Goal: Task Accomplishment & Management: Complete application form

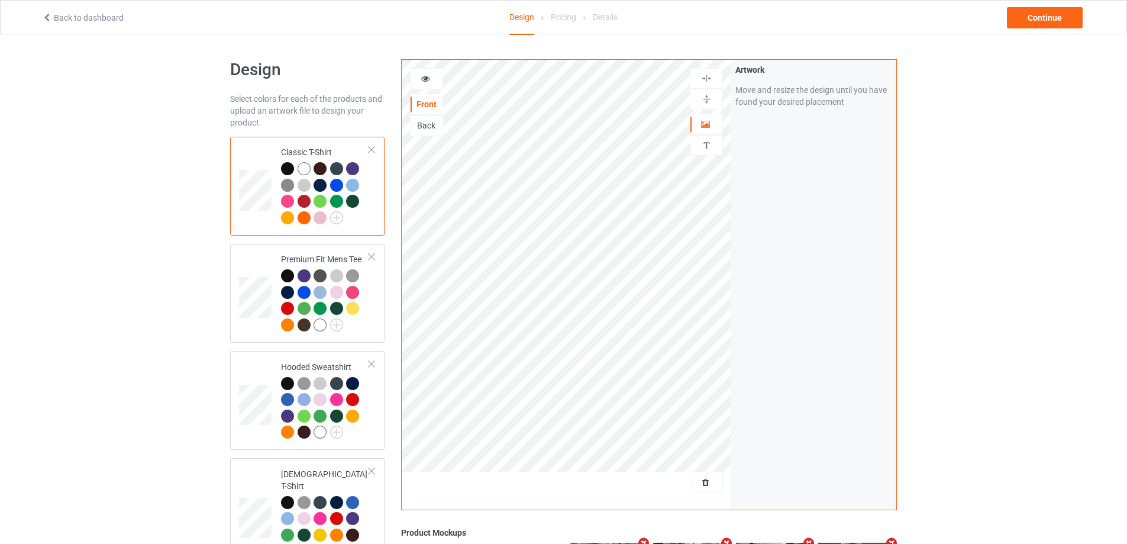
click at [707, 492] on div at bounding box center [706, 482] width 33 height 21
click at [707, 481] on span "Delete all designs" at bounding box center [679, 482] width 63 height 9
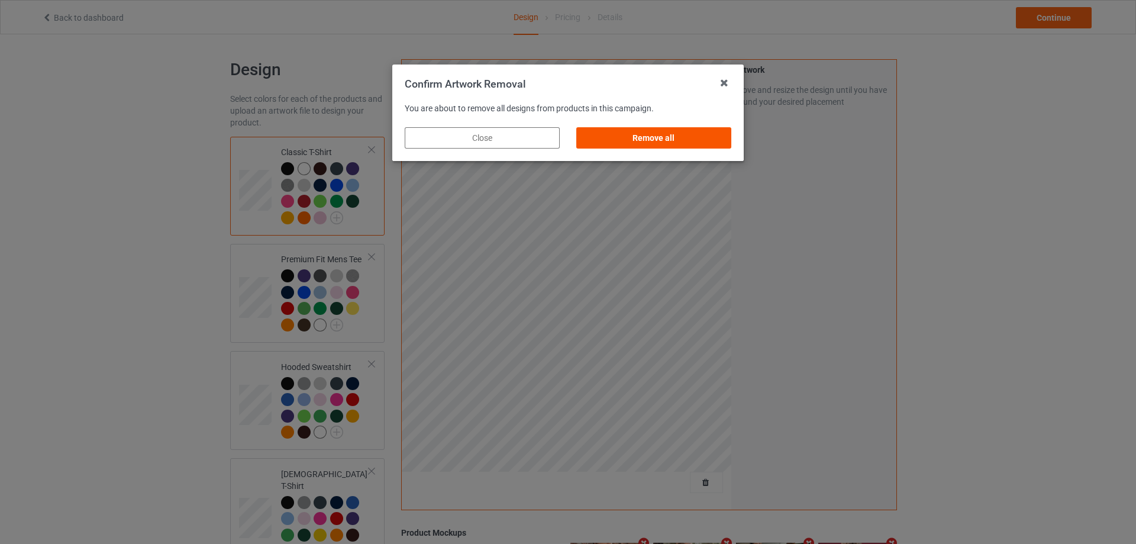
click at [707, 143] on div "Remove all" at bounding box center [653, 137] width 155 height 21
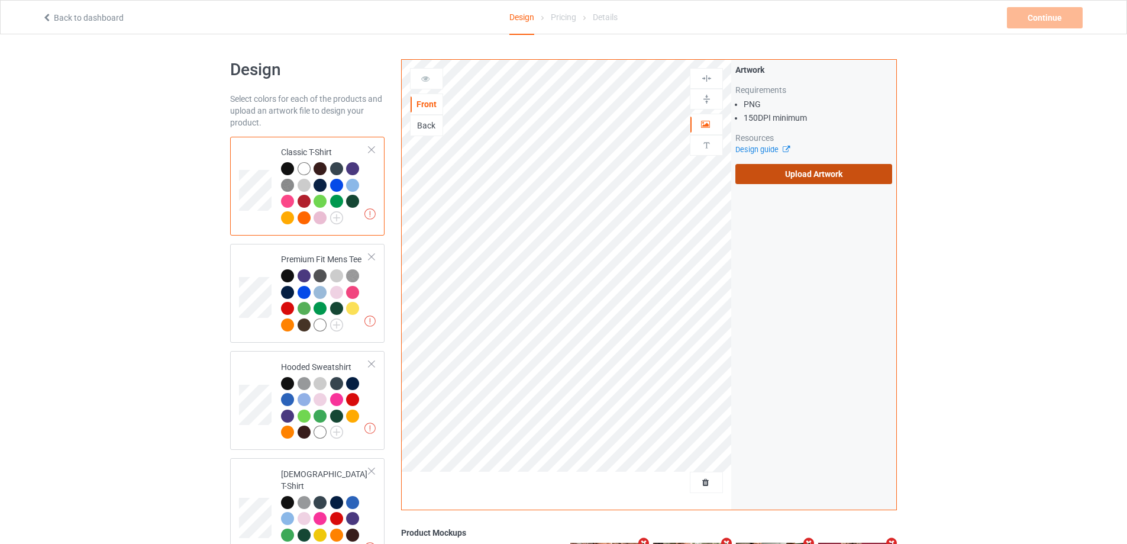
click at [819, 176] on label "Upload Artwork" at bounding box center [814, 174] width 157 height 20
click at [0, 0] on input "Upload Artwork" at bounding box center [0, 0] width 0 height 0
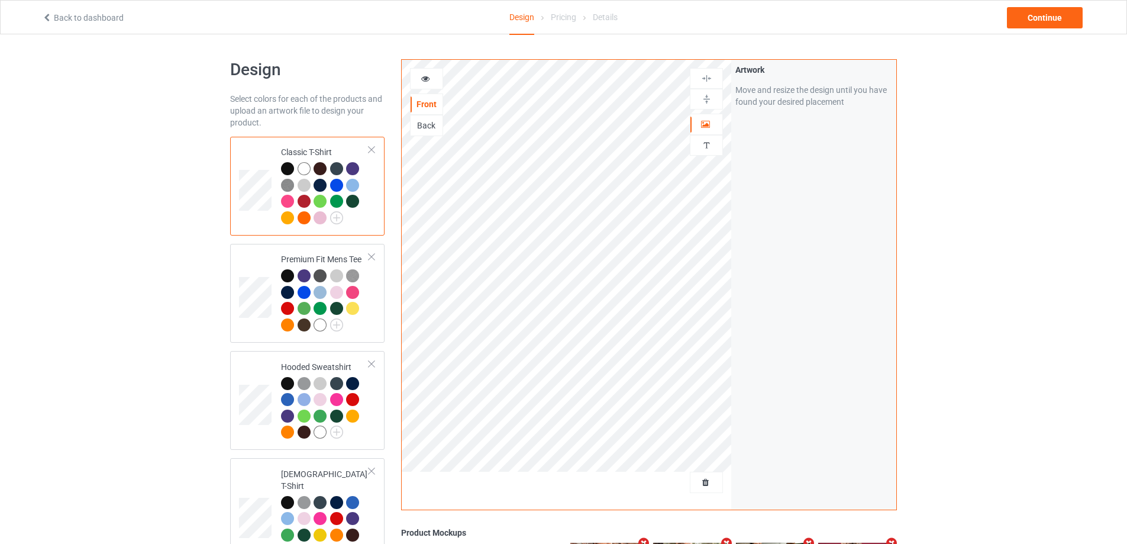
click at [428, 125] on div "Back" at bounding box center [427, 126] width 32 height 12
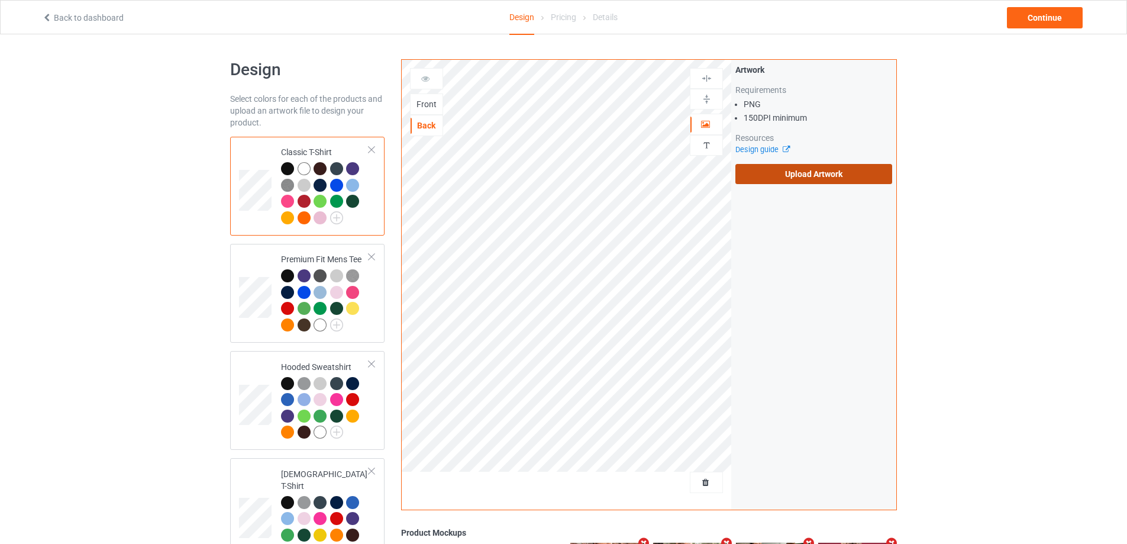
click at [781, 182] on label "Upload Artwork" at bounding box center [814, 174] width 157 height 20
click at [0, 0] on input "Upload Artwork" at bounding box center [0, 0] width 0 height 0
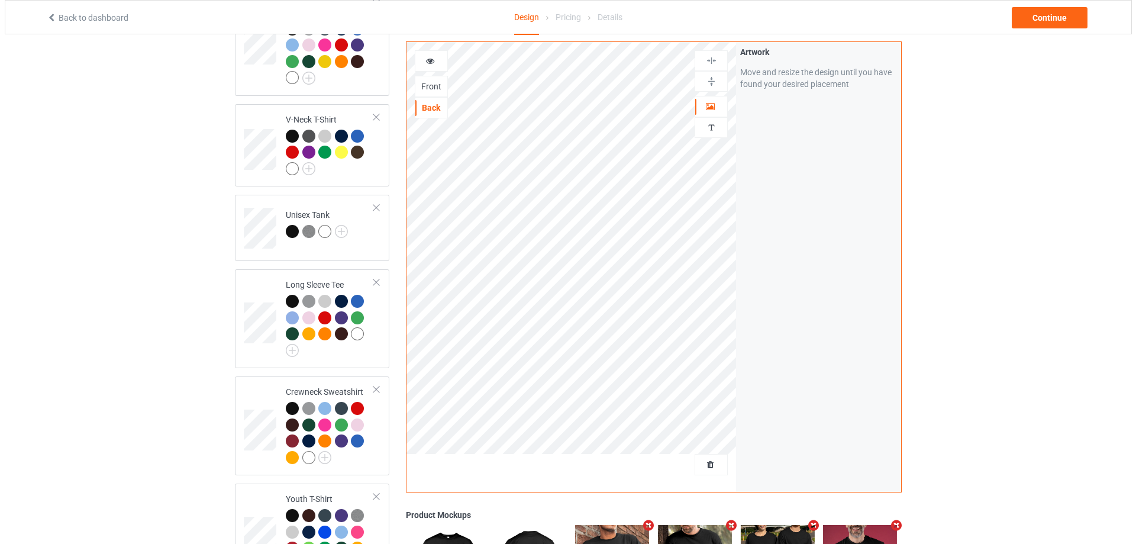
scroll to position [533, 0]
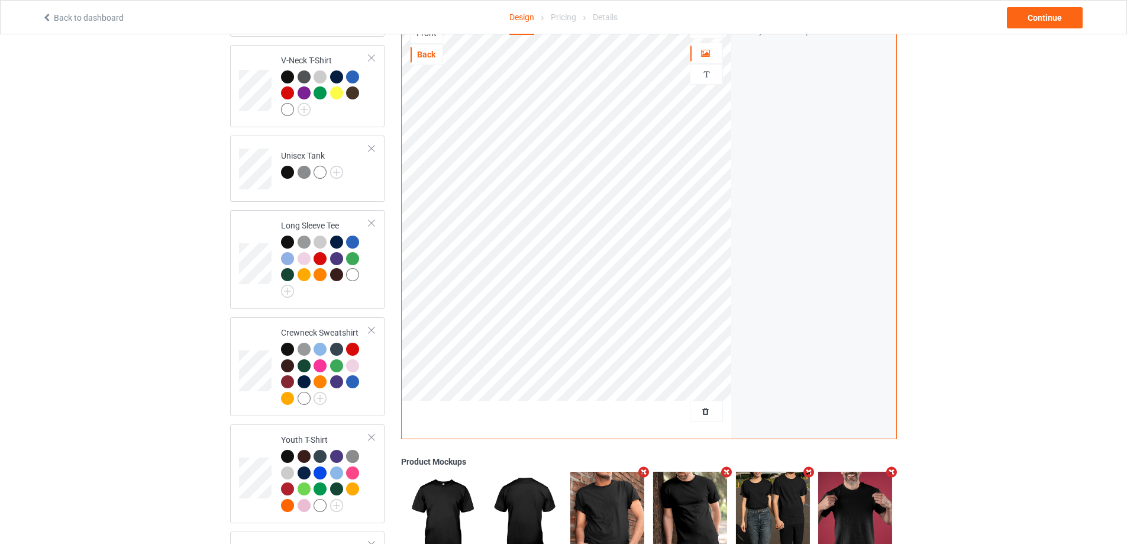
click at [728, 466] on icon "Remove mockup" at bounding box center [726, 472] width 15 height 12
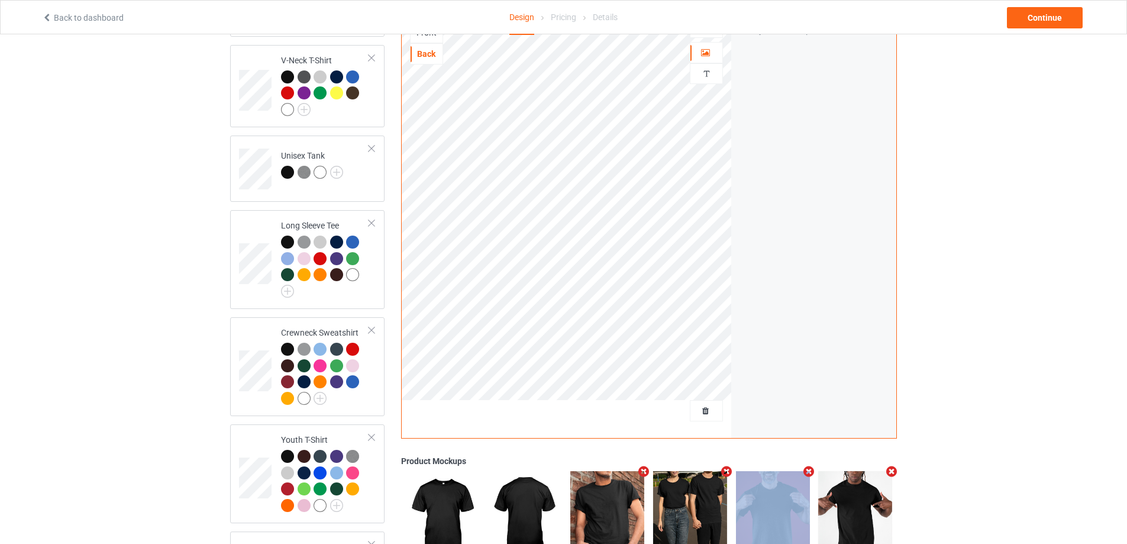
click at [728, 466] on icon "Remove mockup" at bounding box center [726, 472] width 15 height 12
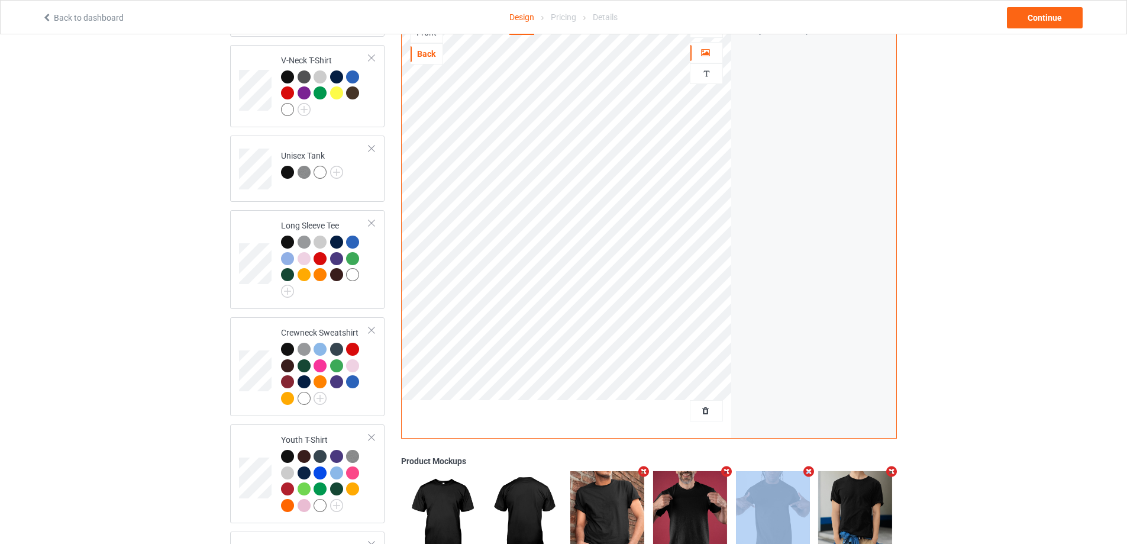
click at [728, 466] on icon "Remove mockup" at bounding box center [726, 472] width 15 height 12
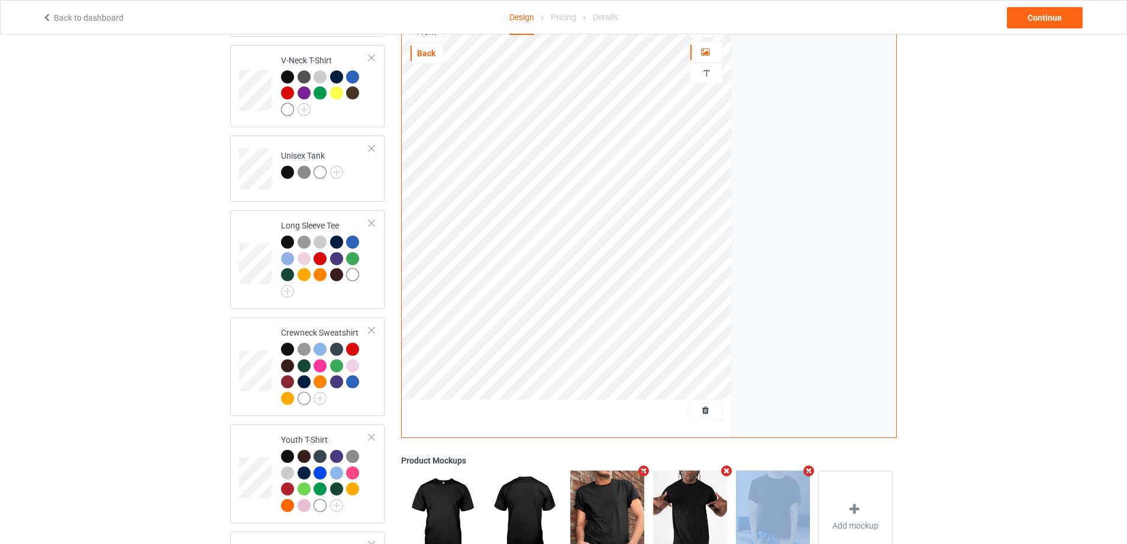
click at [728, 465] on icon "Remove mockup" at bounding box center [726, 471] width 15 height 12
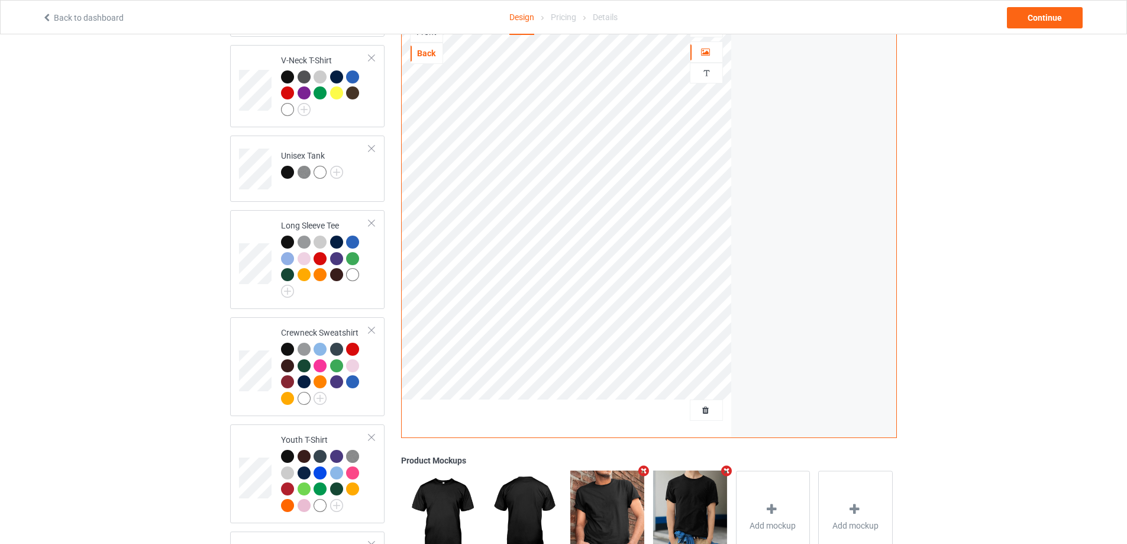
click at [728, 465] on icon "Remove mockup" at bounding box center [726, 471] width 15 height 12
click at [688, 487] on div "Add mockup" at bounding box center [690, 517] width 75 height 93
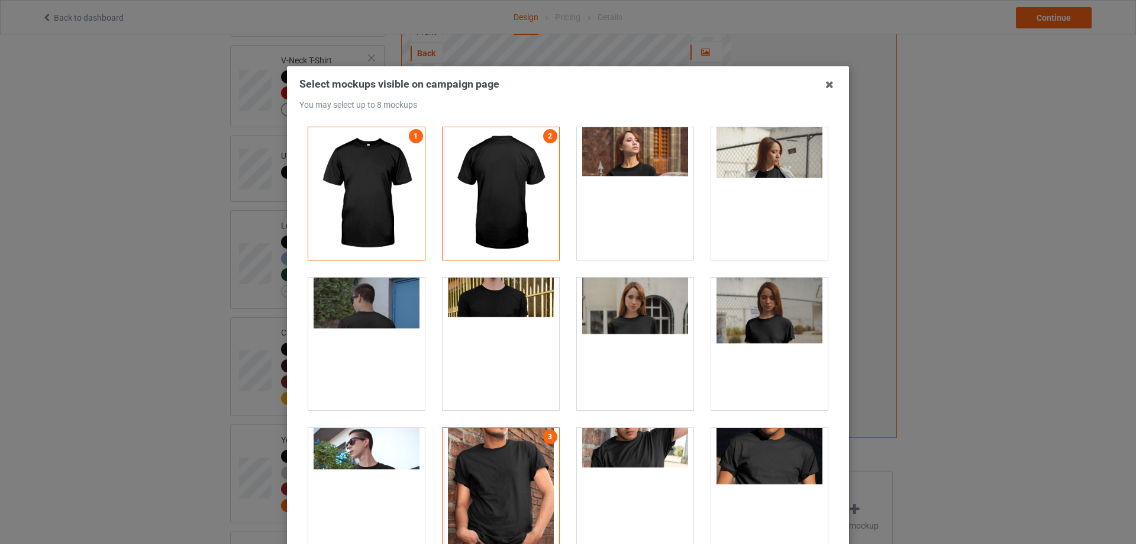
scroll to position [178, 0]
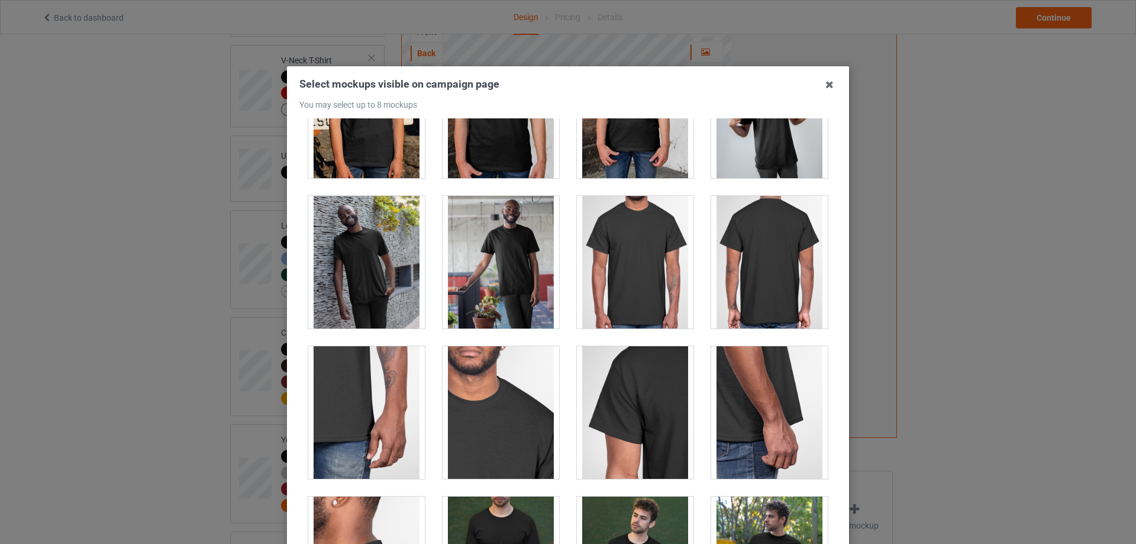
click at [764, 310] on div at bounding box center [769, 262] width 117 height 133
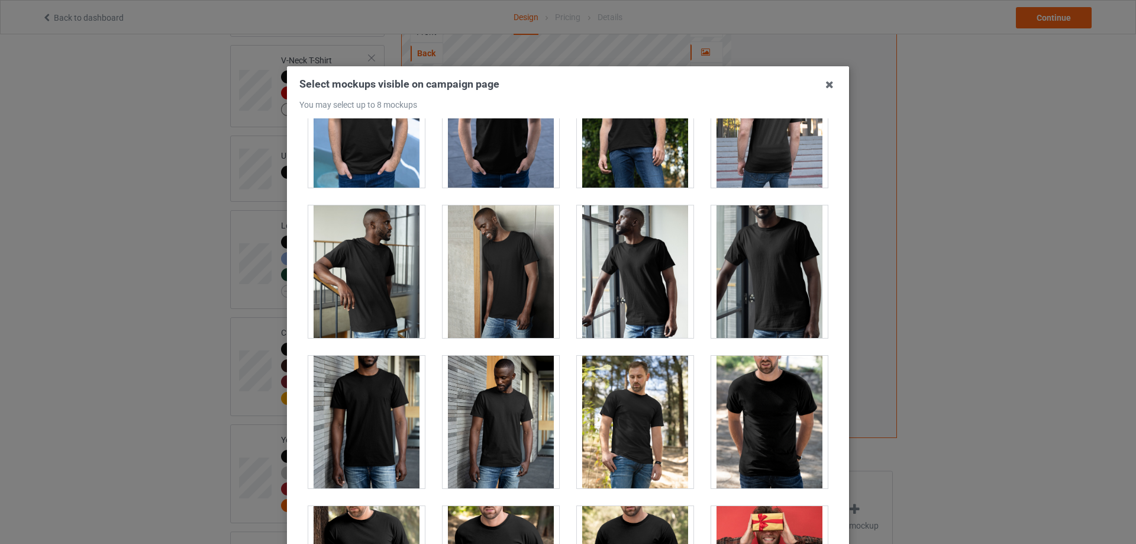
scroll to position [1243, 0]
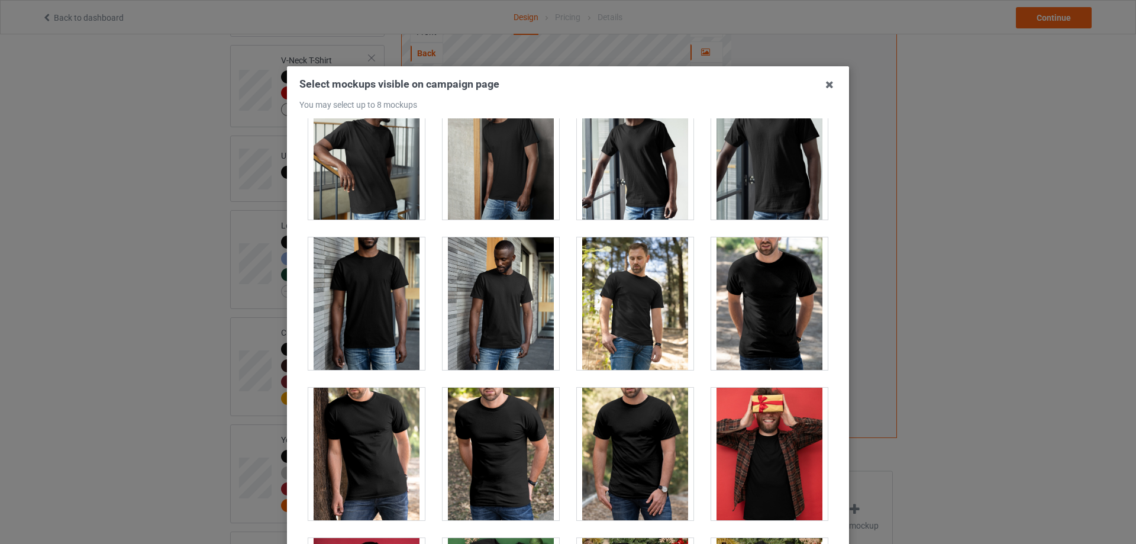
drag, startPoint x: 369, startPoint y: 320, endPoint x: 386, endPoint y: 323, distance: 17.3
click at [369, 320] on div at bounding box center [366, 303] width 117 height 133
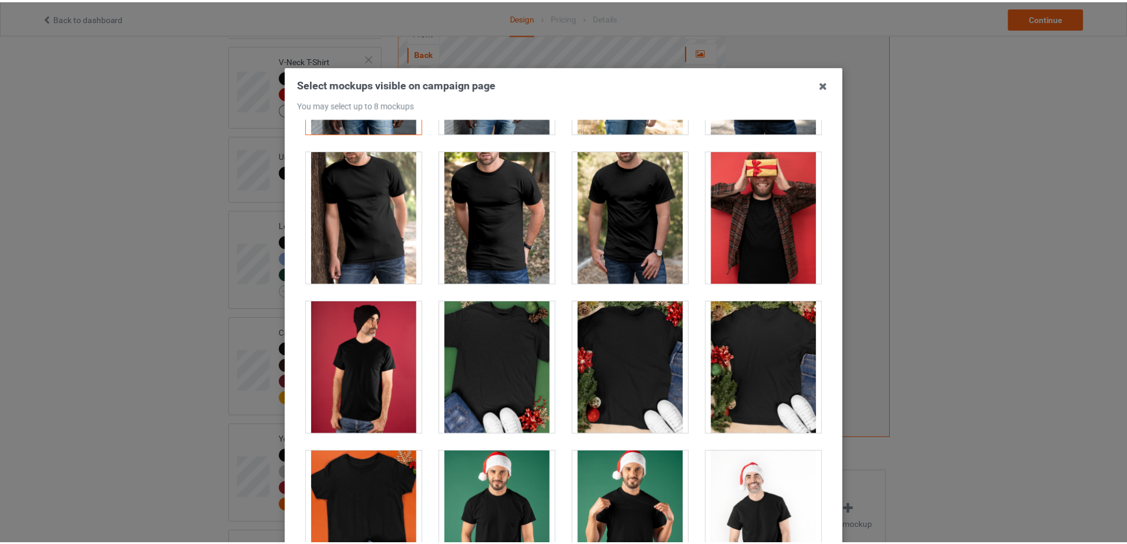
scroll to position [1716, 0]
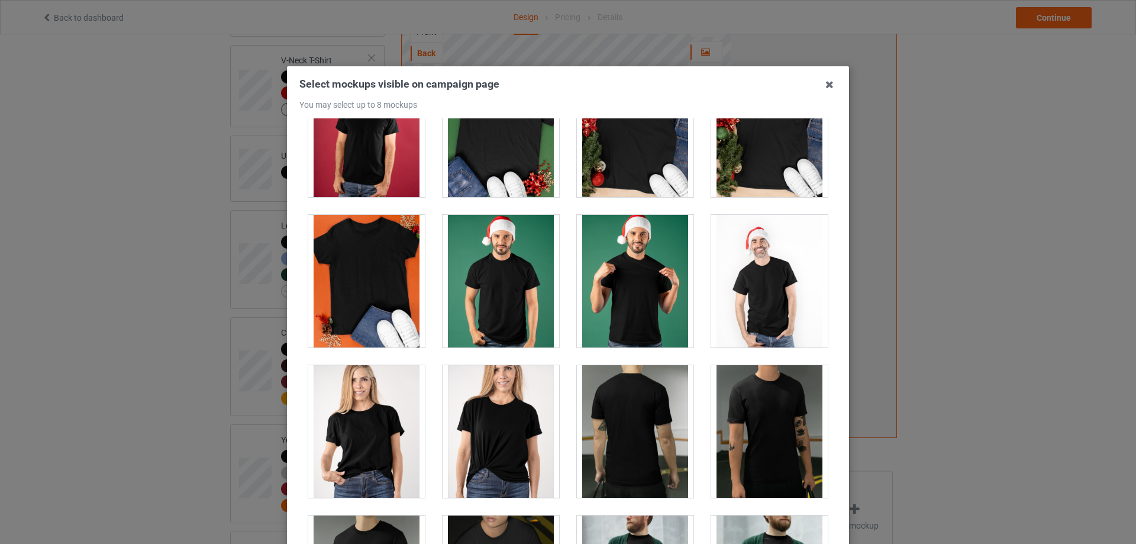
drag, startPoint x: 635, startPoint y: 401, endPoint x: 643, endPoint y: 401, distance: 8.3
click at [638, 401] on div at bounding box center [635, 431] width 117 height 133
click at [815, 95] on h3 "Select mockups visible on campaign page You may select up to 8 mockups" at bounding box center [567, 93] width 537 height 33
click at [826, 90] on icon at bounding box center [829, 84] width 19 height 19
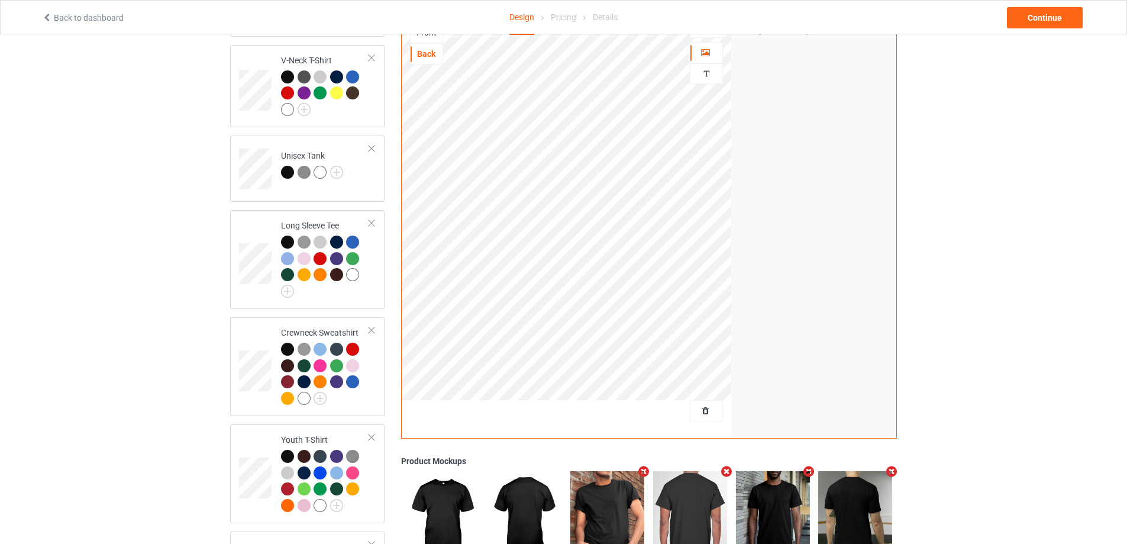
scroll to position [355, 0]
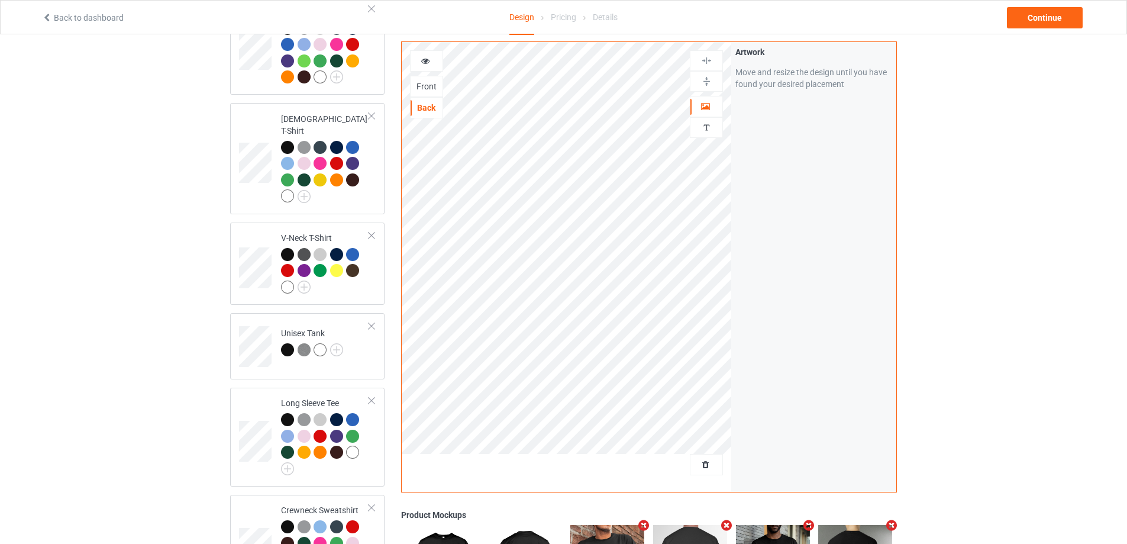
click at [430, 83] on div "Front" at bounding box center [427, 86] width 32 height 12
click at [1040, 17] on div "Continue" at bounding box center [1045, 17] width 76 height 21
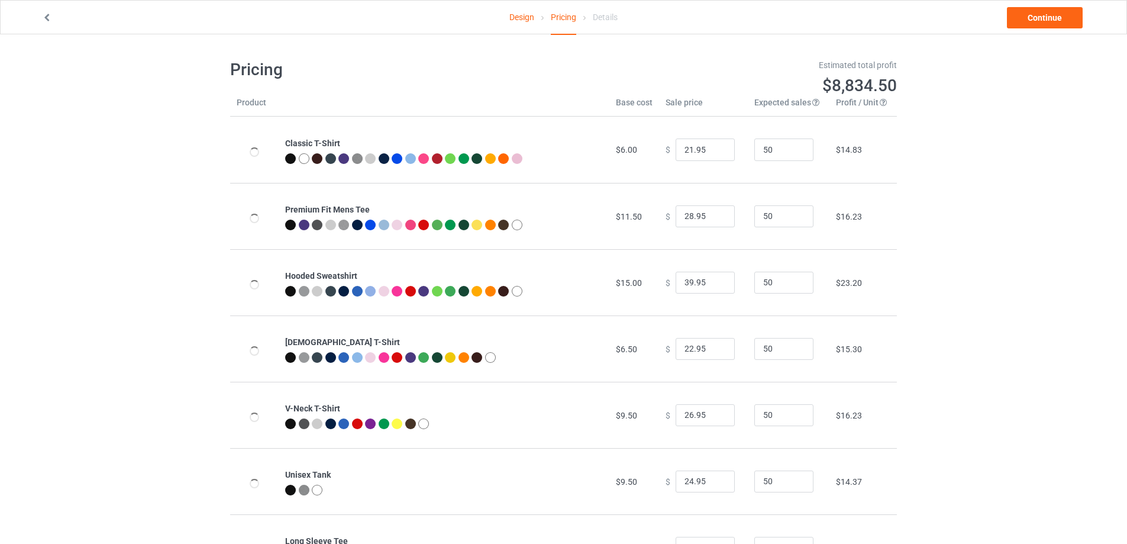
type input "26.95"
type input "32.95"
type input "46.95"
type input "26.95"
type input "30.95"
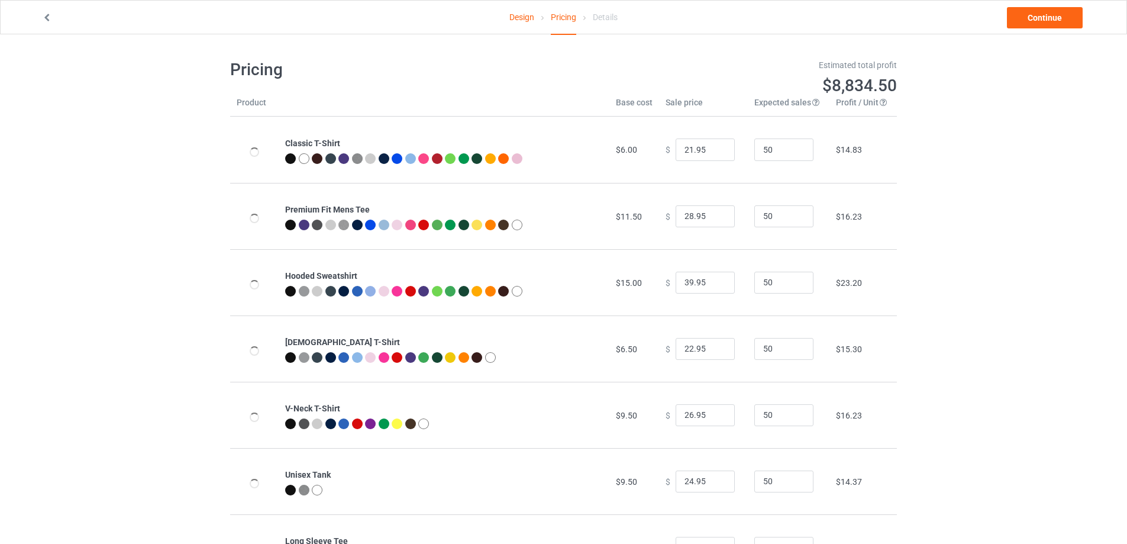
type input "28.95"
type input "31.95"
type input "39.95"
type input "26.95"
type input "39.95"
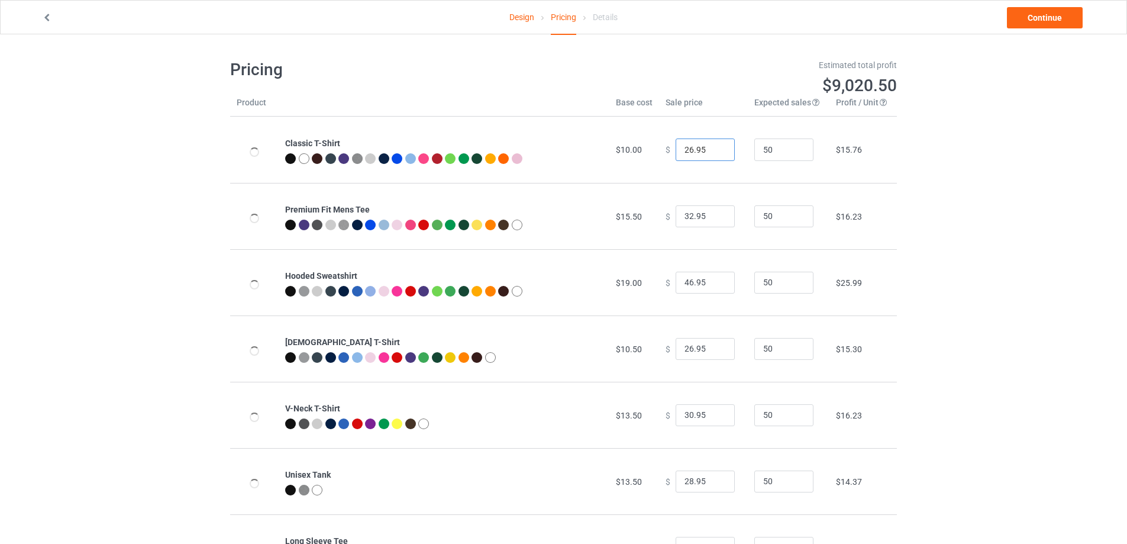
click at [688, 155] on input "26.95" at bounding box center [705, 149] width 59 height 22
type input "21.95"
click at [714, 220] on input "31.95" at bounding box center [705, 216] width 59 height 22
click at [714, 220] on input "30.95" at bounding box center [705, 216] width 59 height 22
click at [714, 220] on input "29.95" at bounding box center [705, 216] width 59 height 22
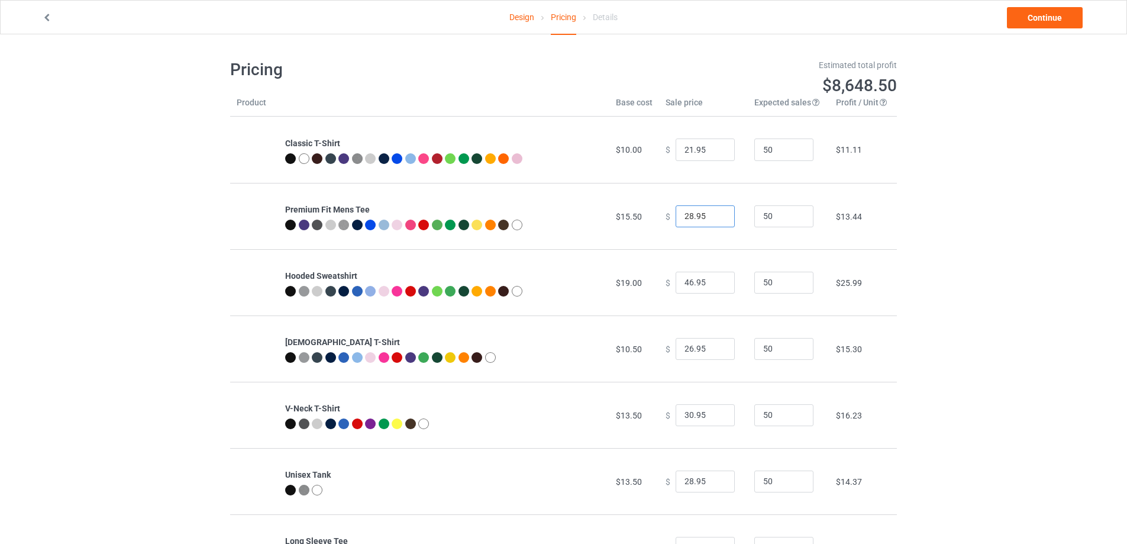
type input "28.95"
click at [714, 220] on input "28.95" at bounding box center [705, 216] width 59 height 22
click at [713, 286] on input "45.95" at bounding box center [705, 283] width 59 height 22
click at [713, 286] on input "44.95" at bounding box center [705, 283] width 59 height 22
click at [713, 286] on input "43.95" at bounding box center [705, 283] width 59 height 22
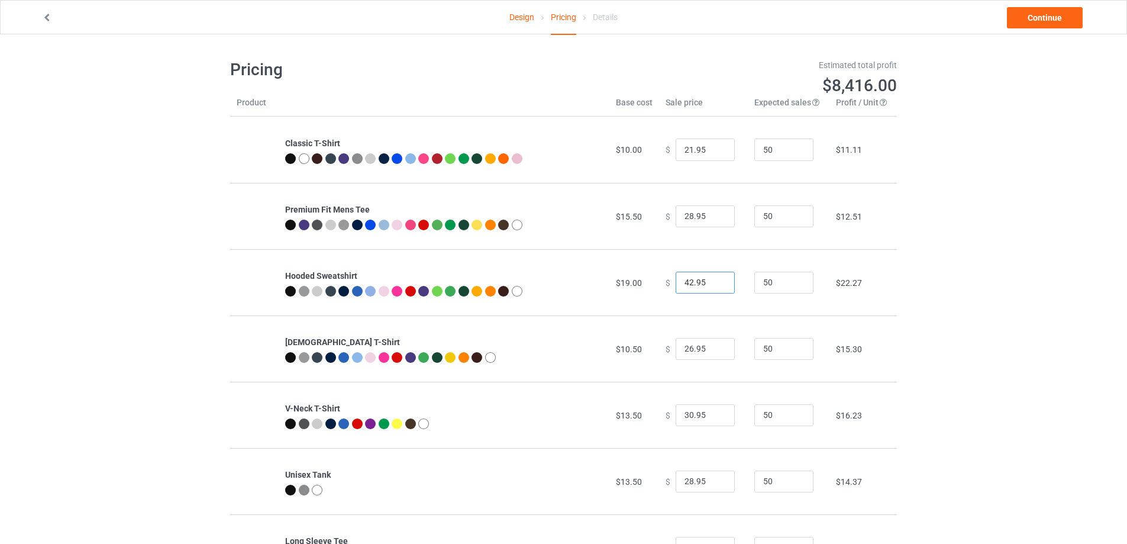
click at [713, 286] on input "42.95" at bounding box center [705, 283] width 59 height 22
click at [713, 286] on input "41.95" at bounding box center [705, 283] width 59 height 22
type input "40.95"
click at [712, 286] on input "40.95" at bounding box center [705, 283] width 59 height 22
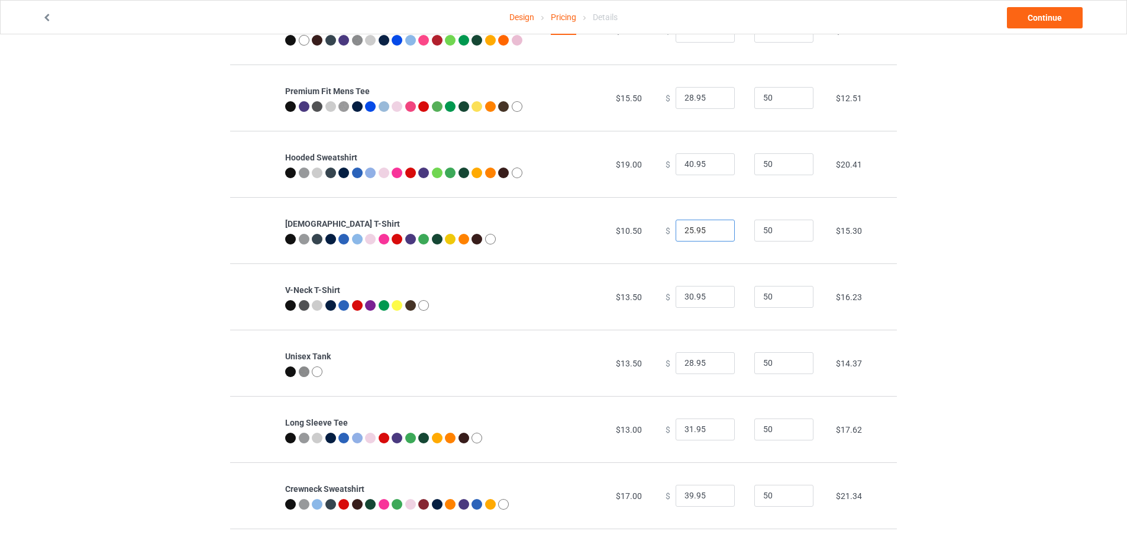
click at [714, 235] on input "25.95" at bounding box center [705, 231] width 59 height 22
click at [714, 235] on input "24.95" at bounding box center [705, 231] width 59 height 22
click at [714, 235] on input "23.95" at bounding box center [705, 231] width 59 height 22
type input "22.95"
click at [714, 235] on input "22.95" at bounding box center [705, 231] width 59 height 22
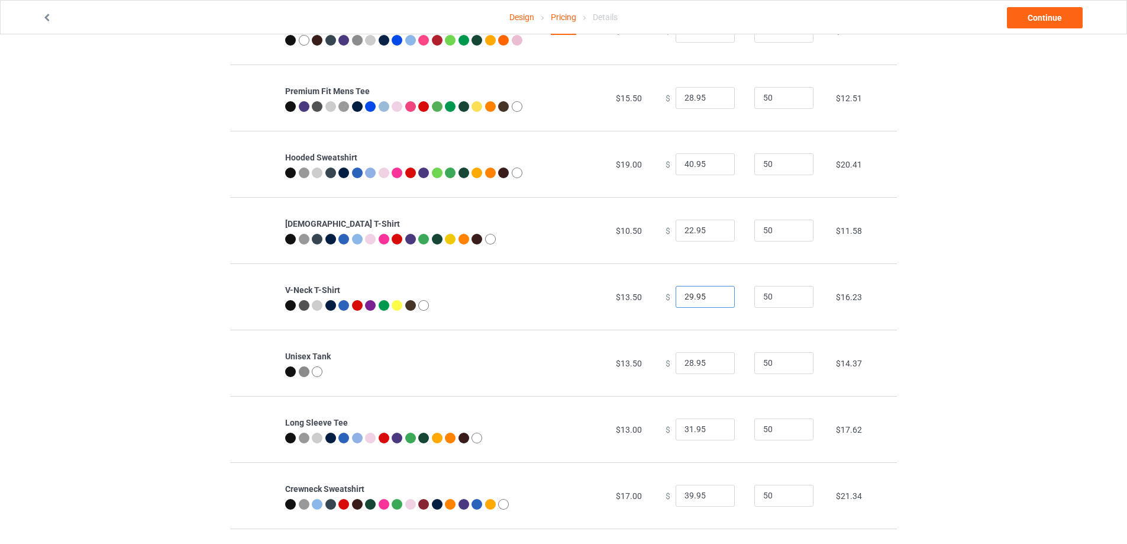
type input "29.95"
click at [711, 301] on input "29.95" at bounding box center [705, 297] width 59 height 22
click at [718, 366] on input "27.95" at bounding box center [705, 363] width 59 height 22
click at [718, 366] on input "26.95" at bounding box center [705, 363] width 59 height 22
click at [718, 366] on input "25.95" at bounding box center [705, 363] width 59 height 22
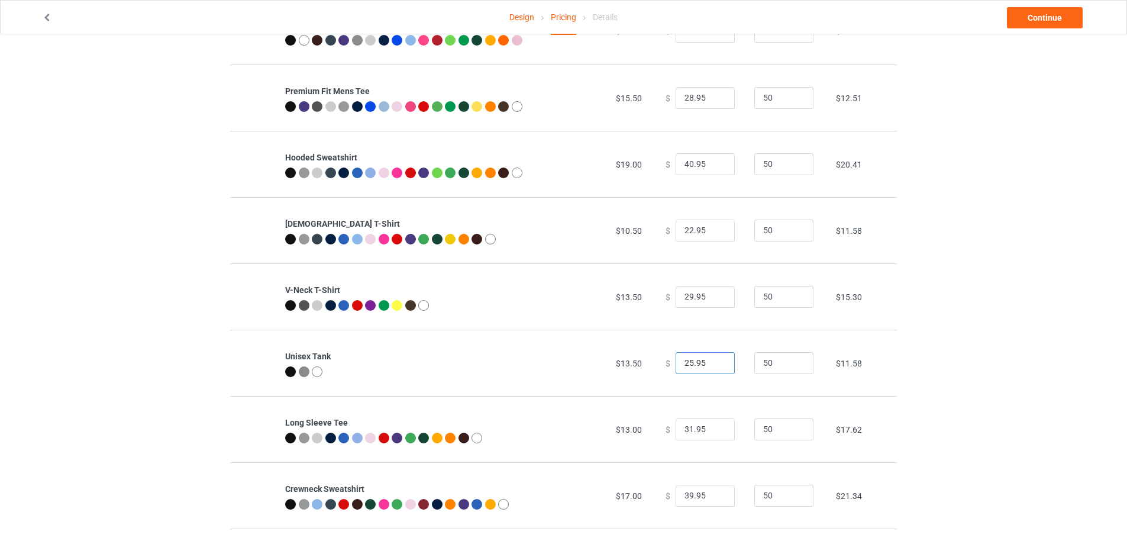
scroll to position [178, 0]
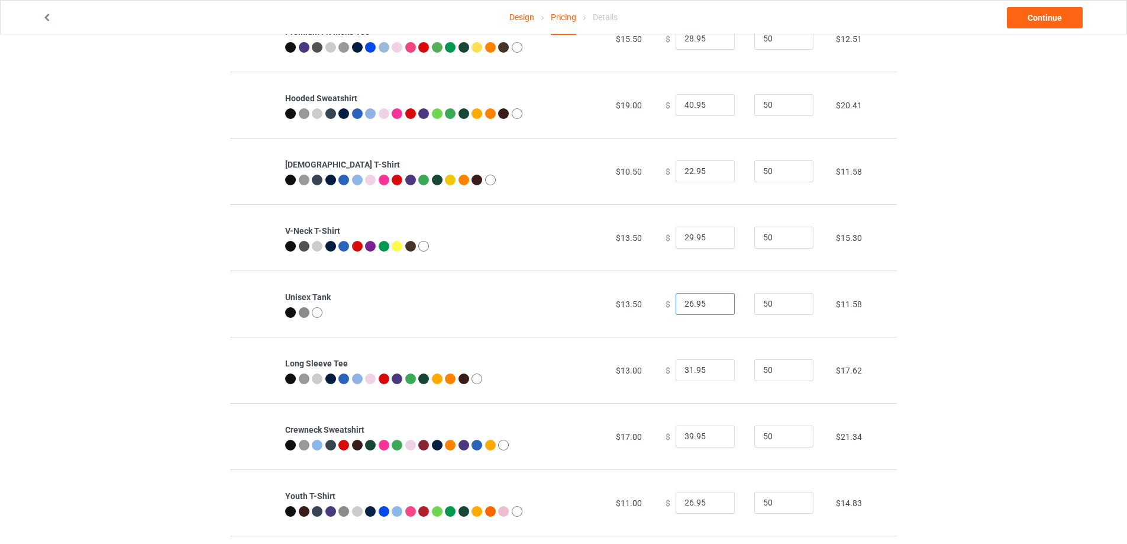
type input "26.95"
click at [714, 301] on input "26.95" at bounding box center [705, 304] width 59 height 22
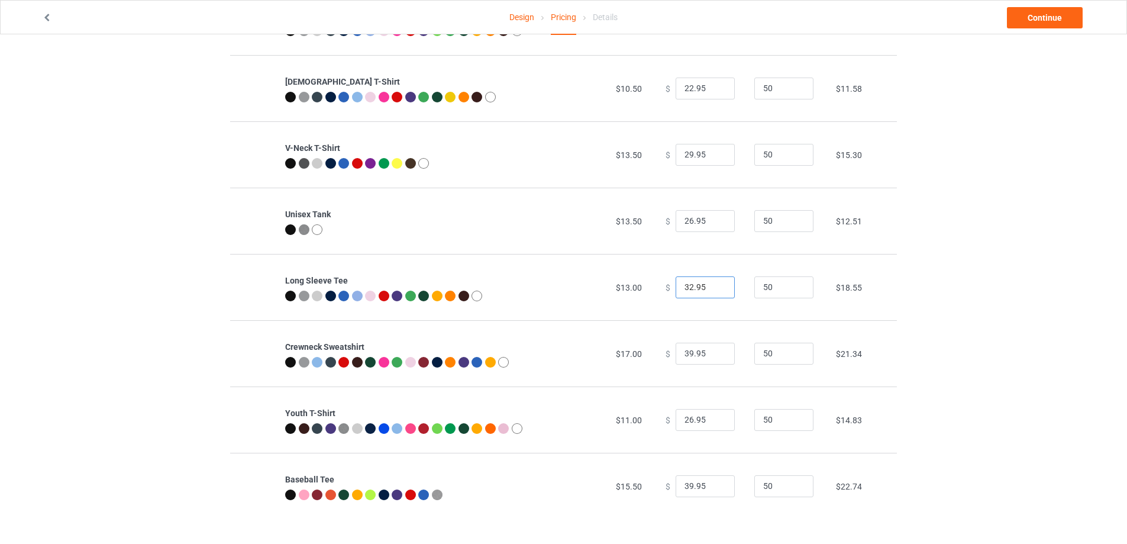
type input "32.95"
click at [715, 287] on input "32.95" at bounding box center [705, 287] width 59 height 22
click at [716, 358] on input "38.95" at bounding box center [705, 354] width 59 height 22
click at [716, 359] on input "38.95" at bounding box center [705, 354] width 59 height 22
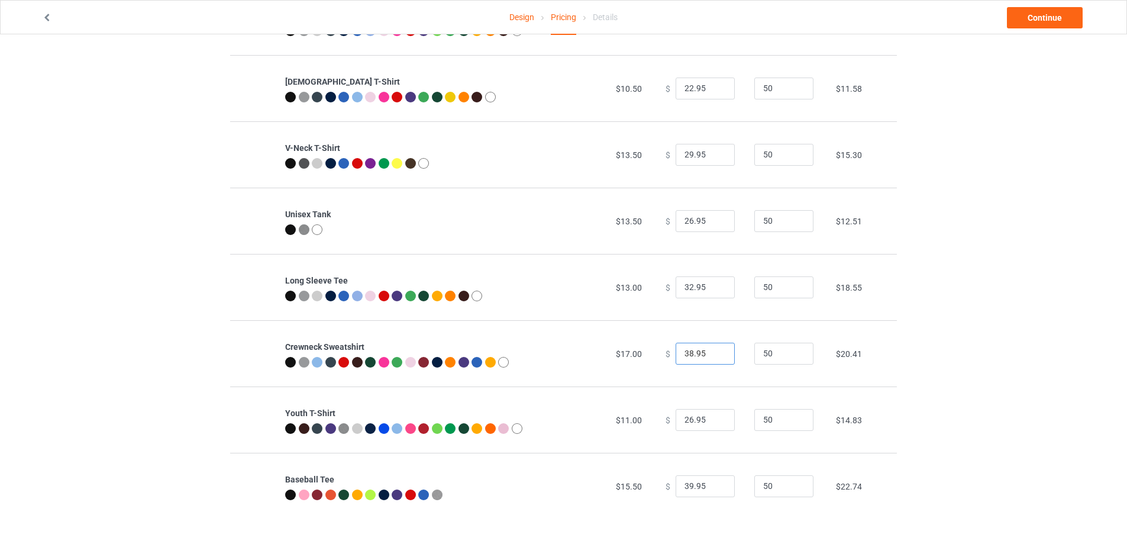
click at [716, 359] on input "38.95" at bounding box center [705, 354] width 59 height 22
click at [716, 353] on input "39.95" at bounding box center [705, 354] width 59 height 22
click at [715, 355] on input "38.95" at bounding box center [705, 354] width 59 height 22
click at [715, 355] on input "37.95" at bounding box center [705, 354] width 59 height 22
click at [715, 355] on input "36.95" at bounding box center [705, 354] width 59 height 22
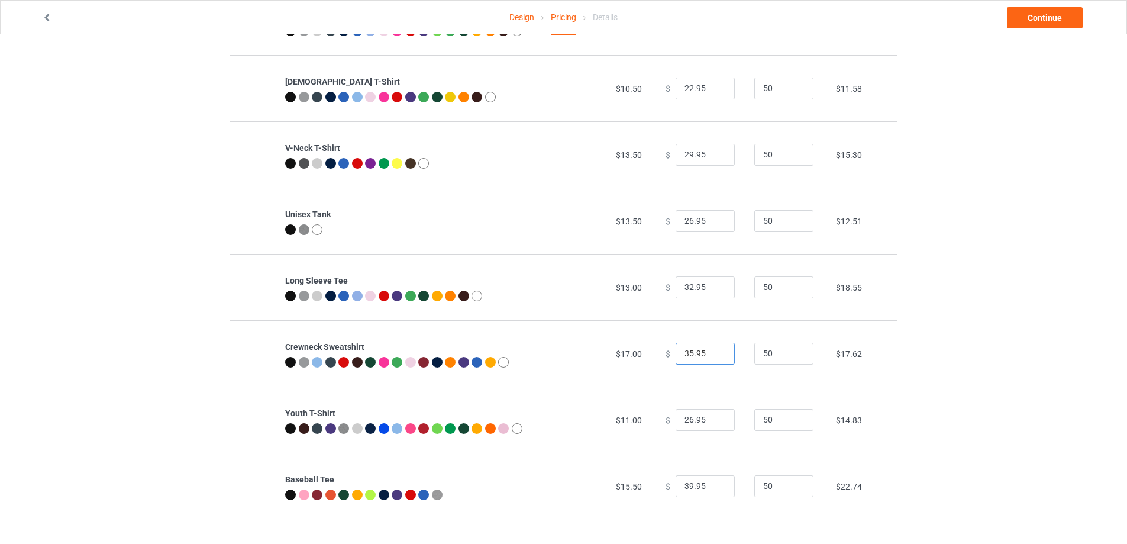
click at [715, 355] on input "35.95" at bounding box center [705, 354] width 59 height 22
type input "35.95"
click at [712, 351] on input "35.95" at bounding box center [705, 354] width 59 height 22
click at [714, 489] on input "38.95" at bounding box center [705, 486] width 59 height 22
click at [714, 489] on input "37.95" at bounding box center [705, 486] width 59 height 22
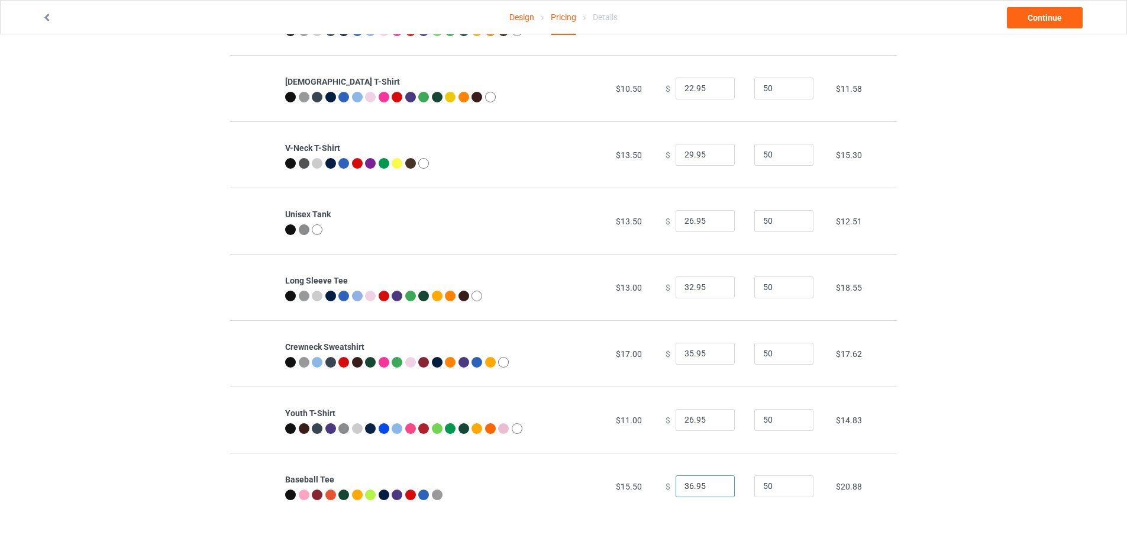
click at [714, 489] on input "36.95" at bounding box center [705, 486] width 59 height 22
type input "35.95"
click at [714, 489] on input "35.95" at bounding box center [705, 486] width 59 height 22
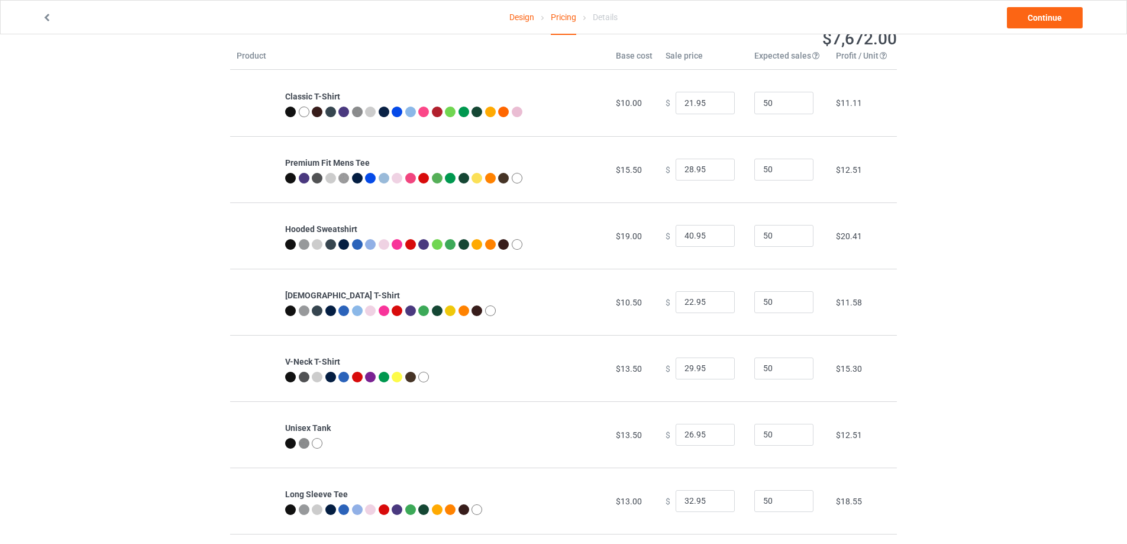
scroll to position [0, 0]
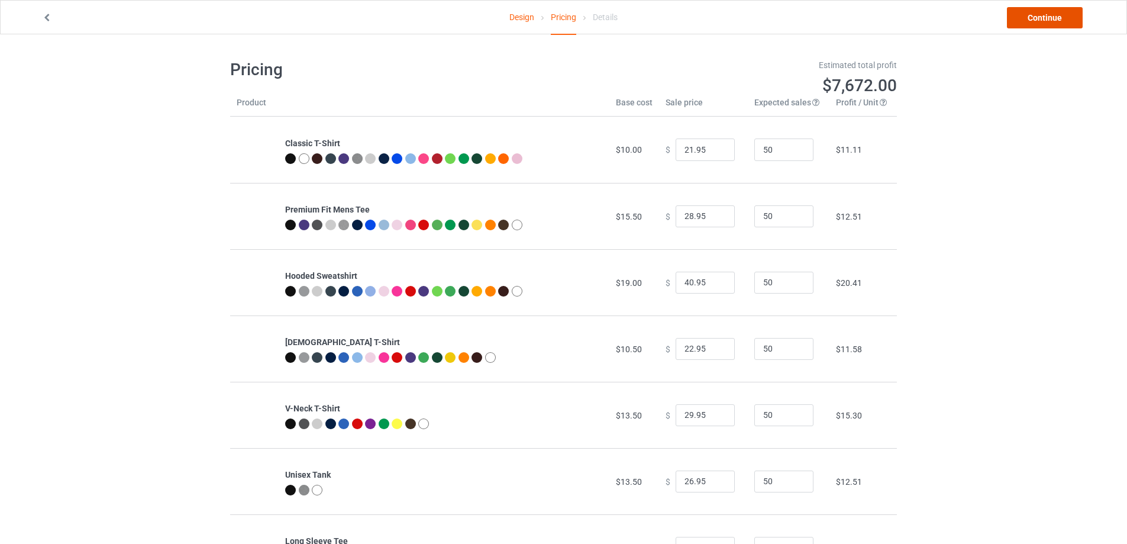
click at [1039, 17] on link "Continue" at bounding box center [1045, 17] width 76 height 21
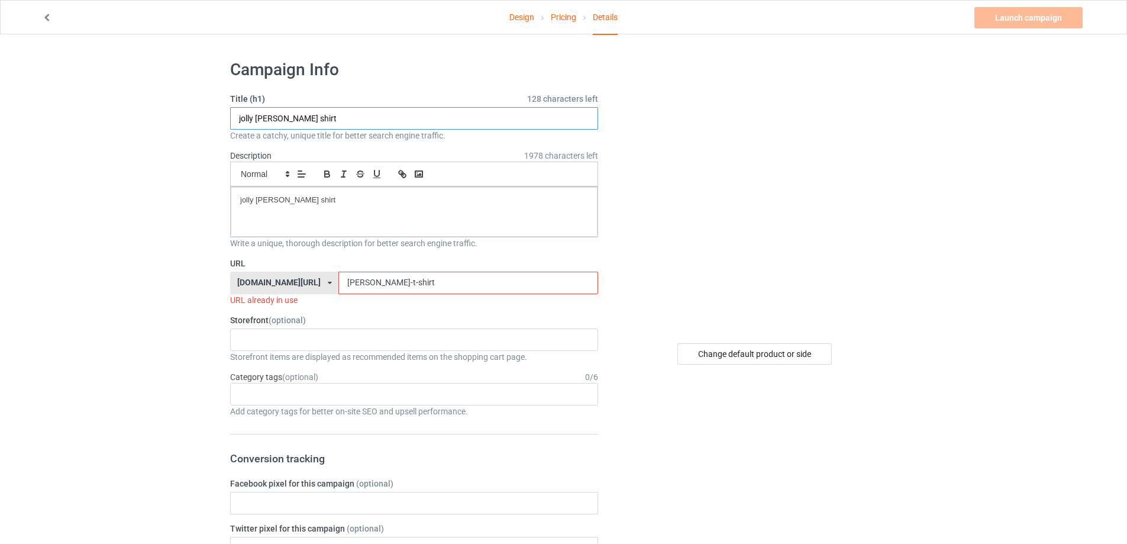
drag, startPoint x: 268, startPoint y: 115, endPoint x: 177, endPoint y: 115, distance: 91.1
paste input "[URL][DOMAIN_NAME][PERSON_NAME]"
drag, startPoint x: 363, startPoint y: 119, endPoint x: 695, endPoint y: 119, distance: 332.6
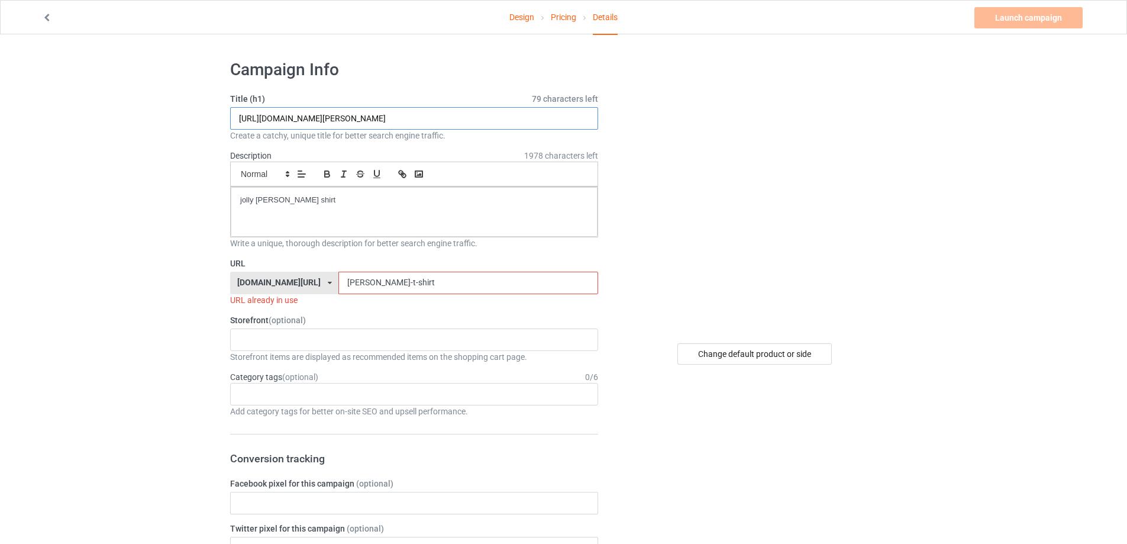
type input "[URL][DOMAIN_NAME][PERSON_NAME]"
drag, startPoint x: 410, startPoint y: 288, endPoint x: 222, endPoint y: 282, distance: 187.7
paste input "[PERSON_NAME]-love-bites-back-spider-web"
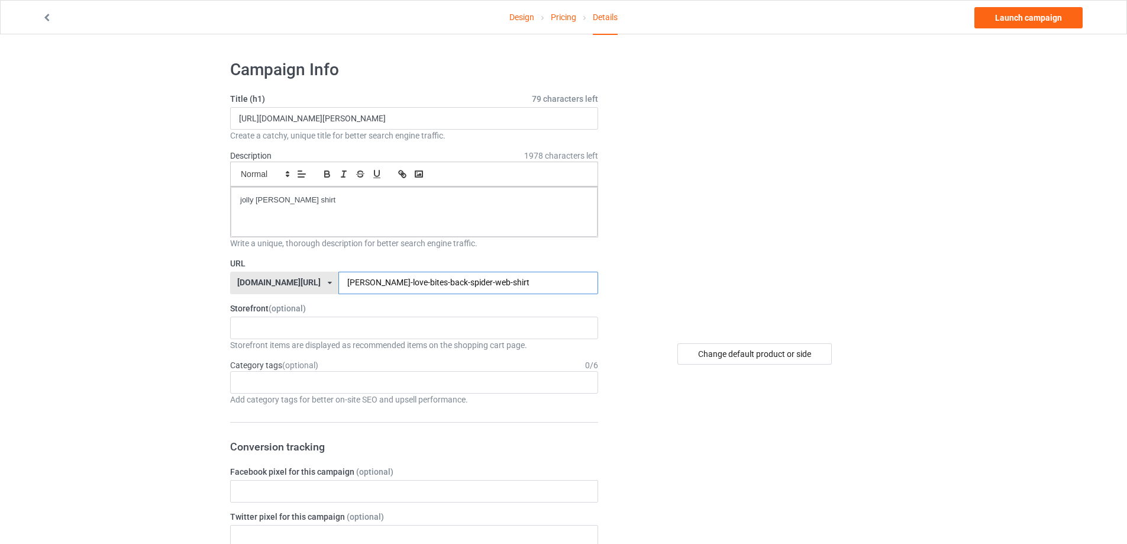
type input "[PERSON_NAME]-love-bites-back-spider-web-shirt"
drag, startPoint x: 507, startPoint y: 110, endPoint x: 154, endPoint y: 112, distance: 352.7
paste input "[PERSON_NAME] Love Bites Back Spider Web"
type input "[PERSON_NAME] Love Bites Back Spider Web shirt"
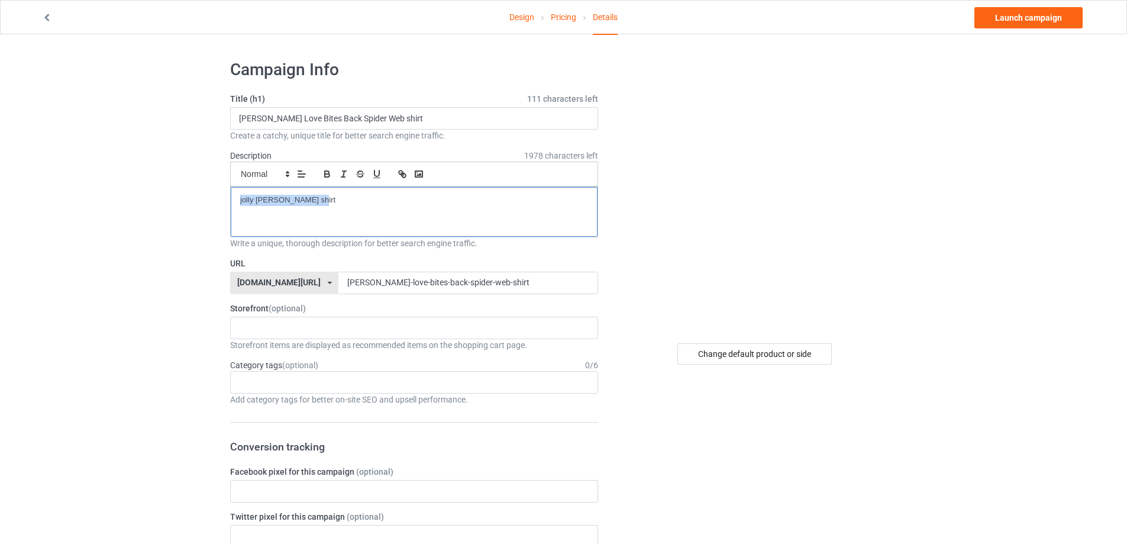
drag, startPoint x: 191, startPoint y: 197, endPoint x: 264, endPoint y: 202, distance: 73.5
click at [994, 19] on link "Launch campaign" at bounding box center [1029, 17] width 108 height 21
